Goal: Consume media (video, audio): Consume media (video, audio)

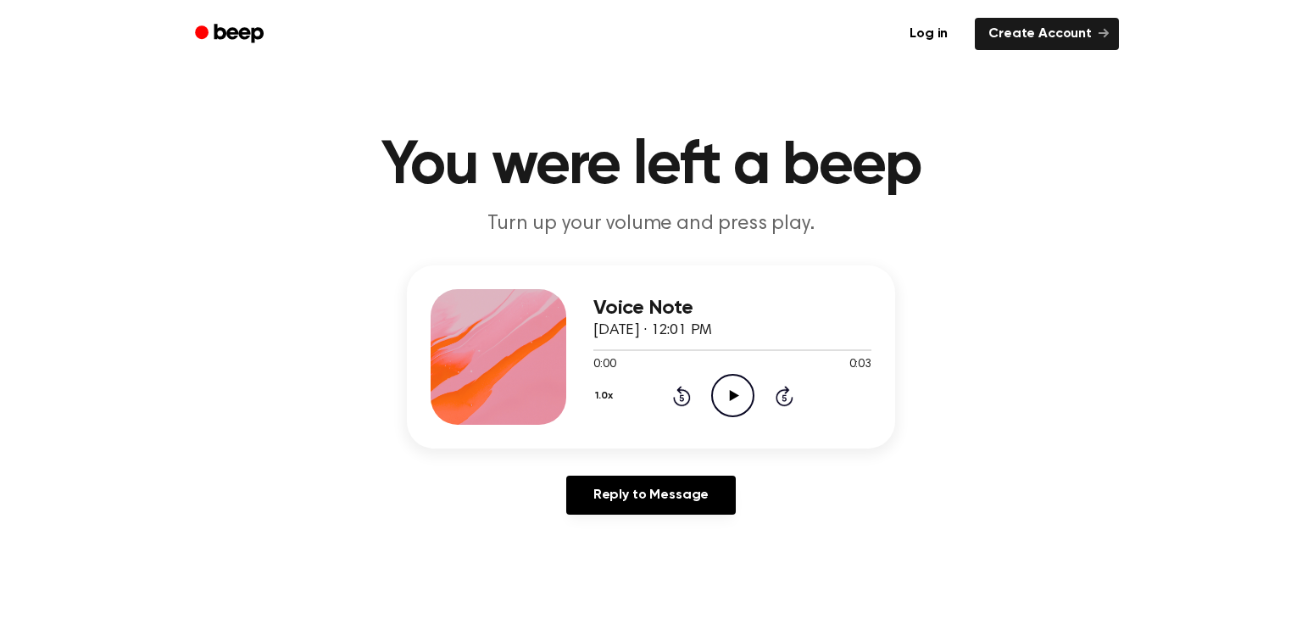
click at [737, 394] on icon at bounding box center [733, 395] width 9 height 11
click at [680, 393] on icon at bounding box center [682, 396] width 18 height 20
click at [722, 390] on icon "Pause Audio" at bounding box center [732, 395] width 43 height 43
click at [722, 390] on icon "Play Audio" at bounding box center [732, 395] width 43 height 43
click at [696, 487] on link "Reply to Message" at bounding box center [651, 495] width 170 height 39
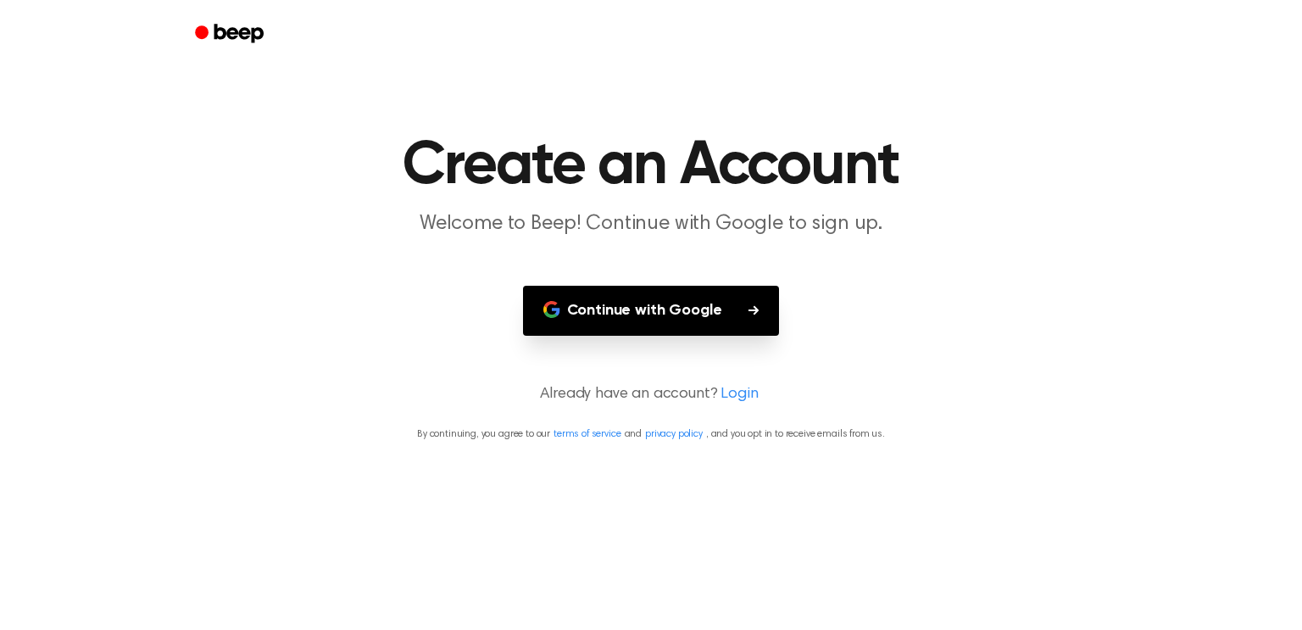
click at [716, 320] on button "Continue with Google" at bounding box center [651, 311] width 257 height 50
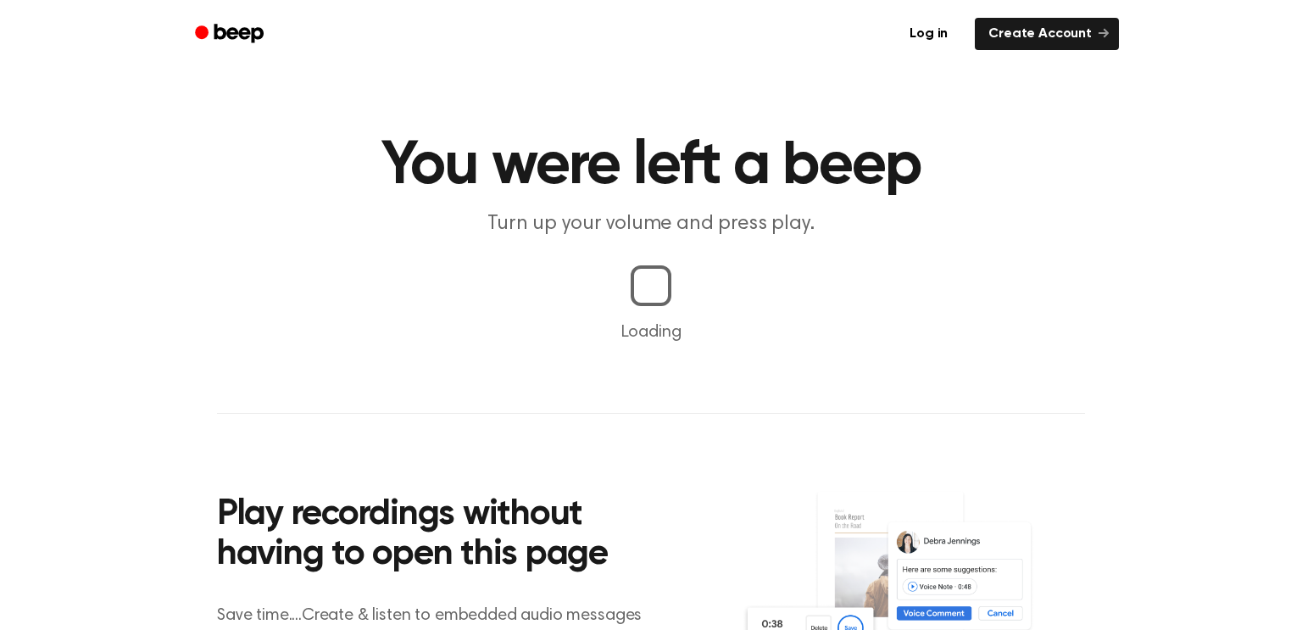
click at [1021, 138] on h1 "You were left a beep" at bounding box center [651, 166] width 868 height 61
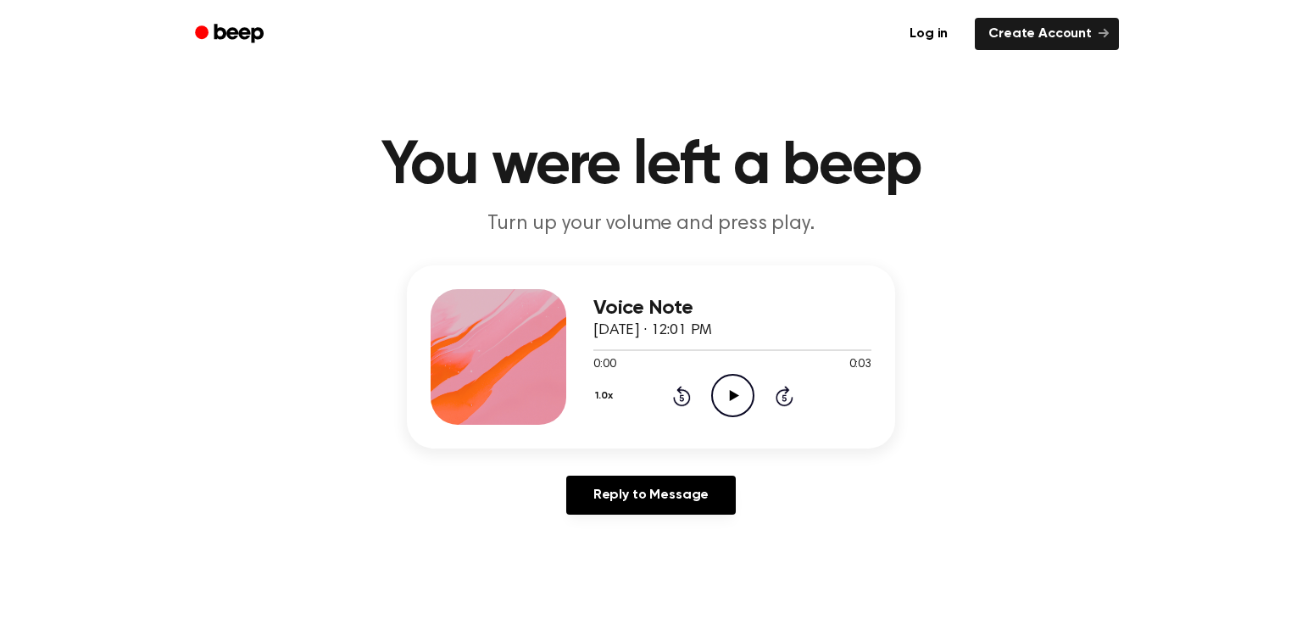
click at [722, 391] on icon "Play Audio" at bounding box center [732, 395] width 43 height 43
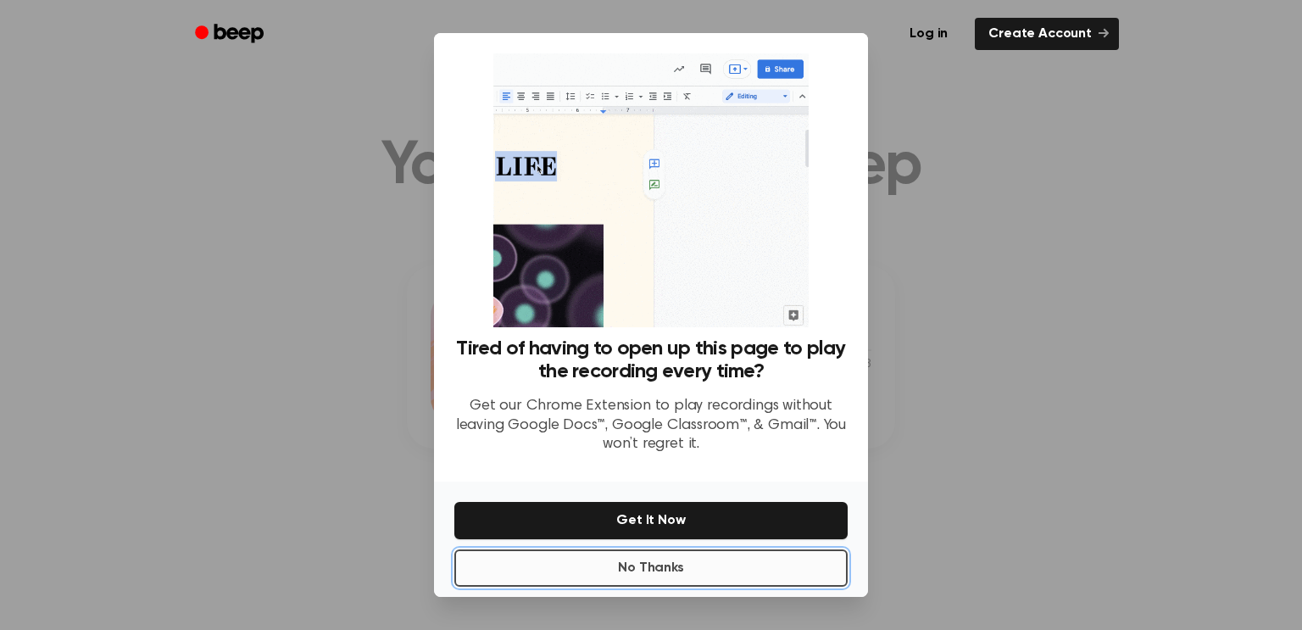
click at [710, 559] on button "No Thanks" at bounding box center [650, 567] width 393 height 37
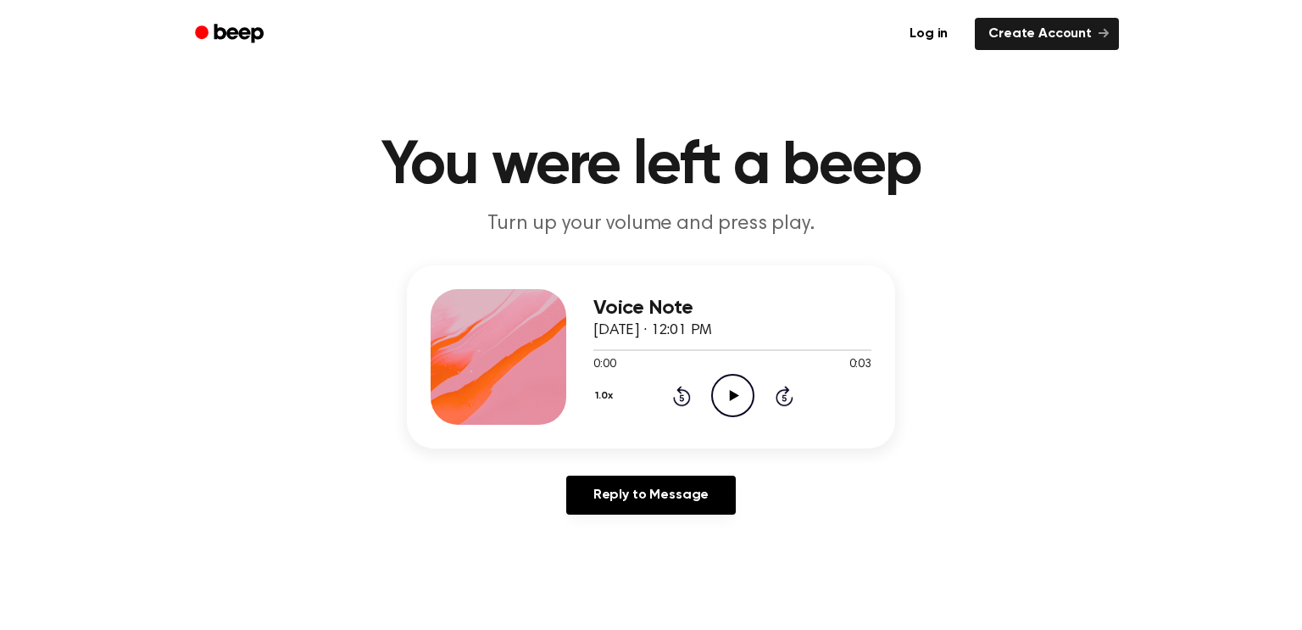
click at [742, 391] on icon "Play Audio" at bounding box center [732, 395] width 43 height 43
click at [723, 398] on icon "Play Audio" at bounding box center [732, 395] width 43 height 43
click at [730, 393] on icon at bounding box center [733, 395] width 9 height 11
click at [726, 384] on icon "Play Audio" at bounding box center [732, 395] width 43 height 43
click at [726, 384] on icon "Pause Audio" at bounding box center [732, 395] width 43 height 43
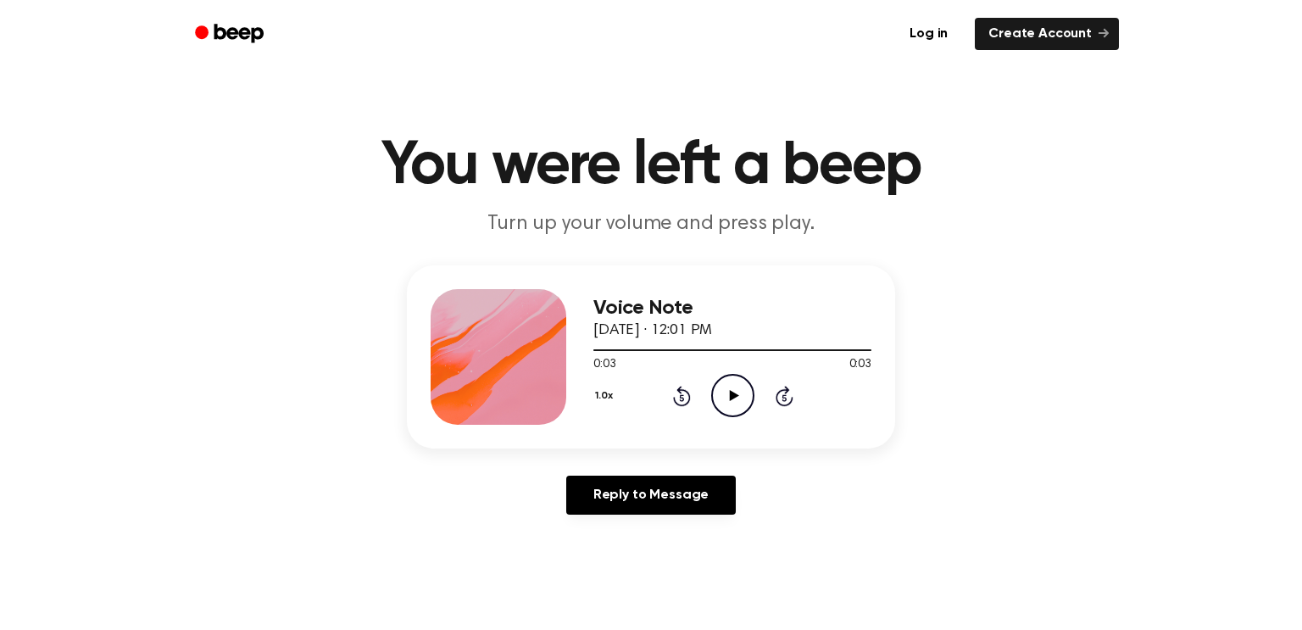
click at [736, 384] on icon "Play Audio" at bounding box center [732, 395] width 43 height 43
click at [728, 392] on icon "Play Audio" at bounding box center [732, 395] width 43 height 43
click at [729, 387] on icon "Play Audio" at bounding box center [732, 395] width 43 height 43
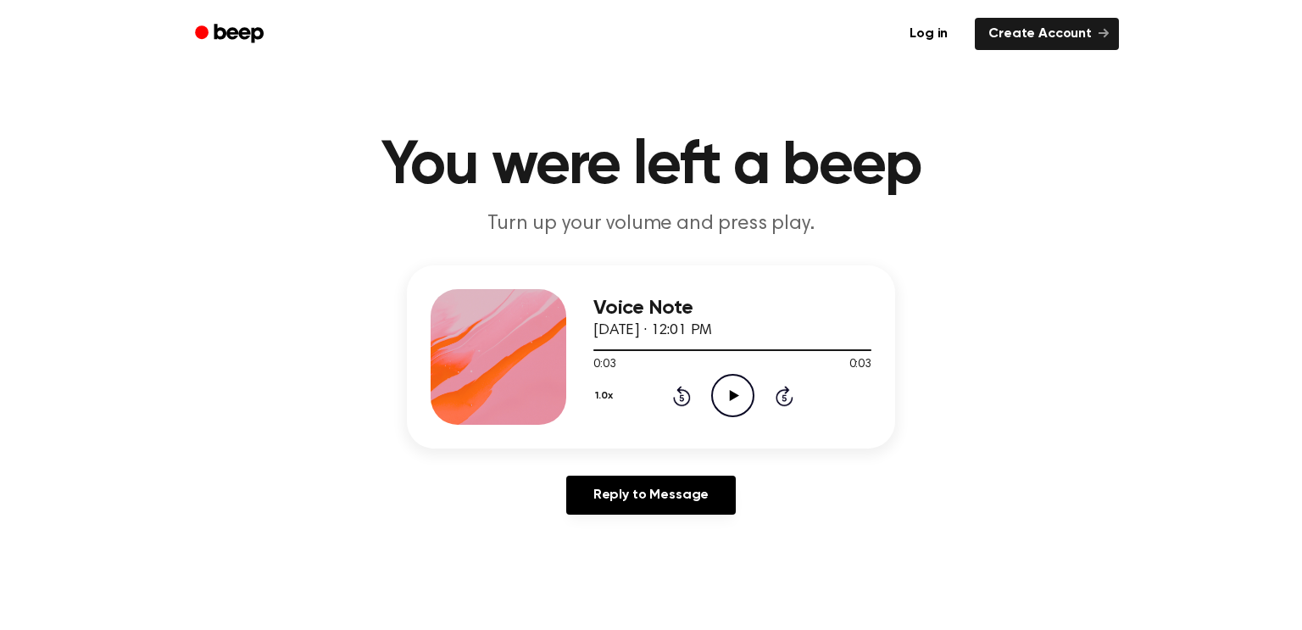
click at [729, 387] on icon "Play Audio" at bounding box center [732, 395] width 43 height 43
click at [728, 382] on icon "Play Audio" at bounding box center [732, 395] width 43 height 43
click at [744, 393] on icon "Play Audio" at bounding box center [732, 395] width 43 height 43
click at [733, 411] on icon "Play Audio" at bounding box center [732, 395] width 43 height 43
click at [721, 396] on icon "Play Audio" at bounding box center [732, 395] width 43 height 43
